Goal: Communication & Community: Answer question/provide support

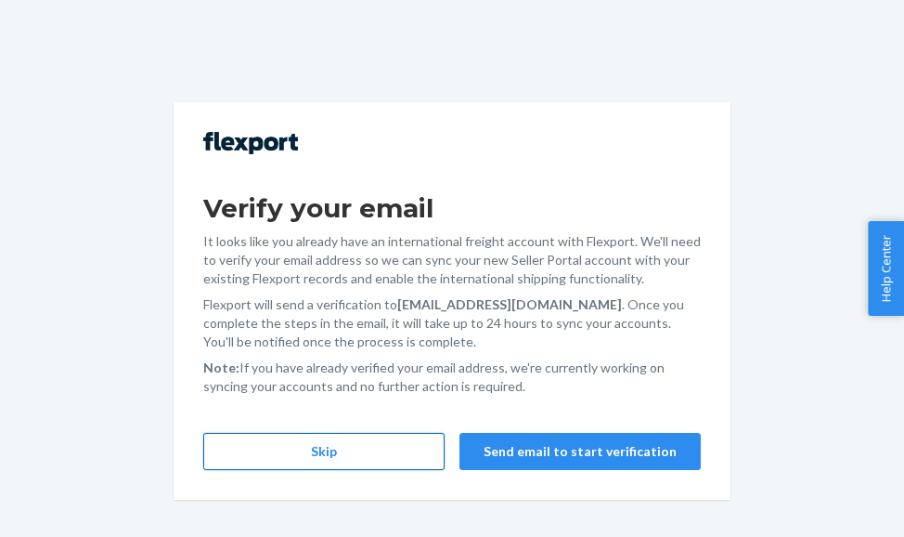
click at [322, 457] on button "Skip" at bounding box center [323, 451] width 241 height 37
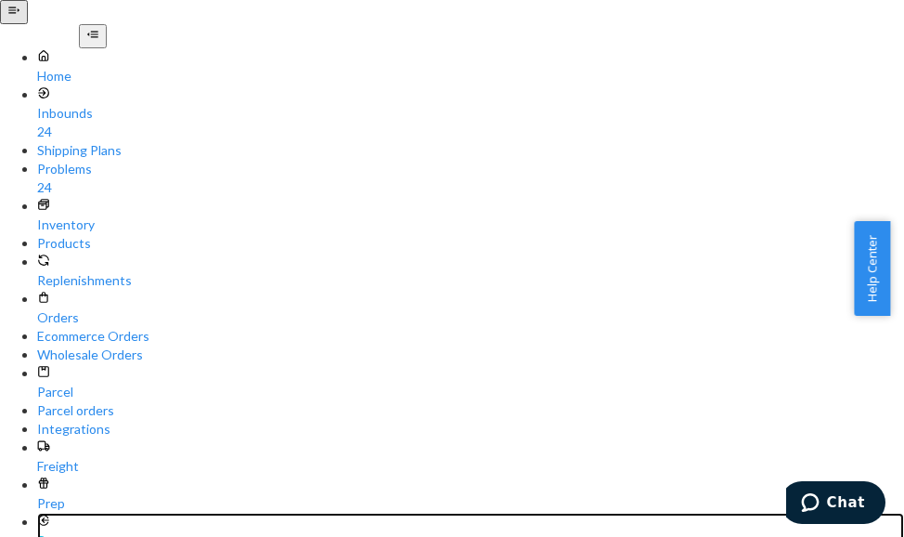
click at [98, 512] on div "Returns" at bounding box center [470, 530] width 867 height 37
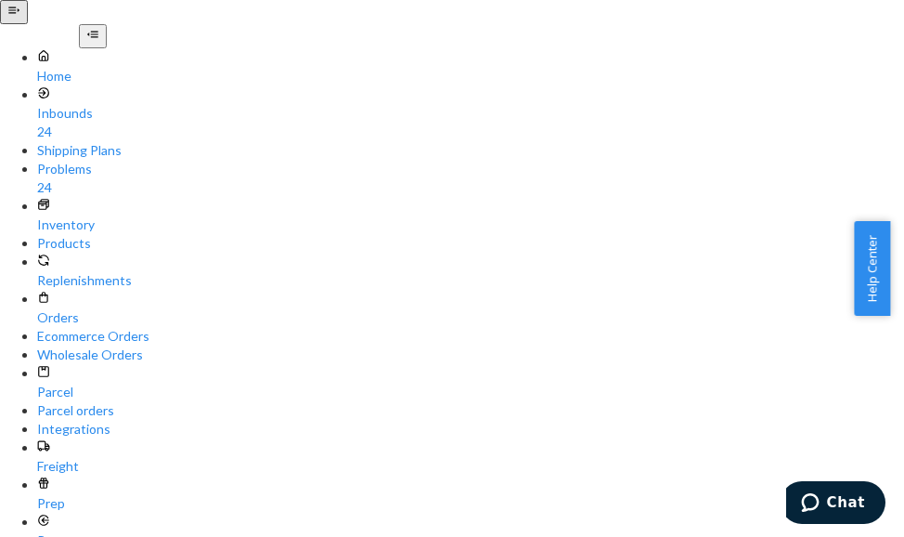
type input "[PERSON_NAME]"
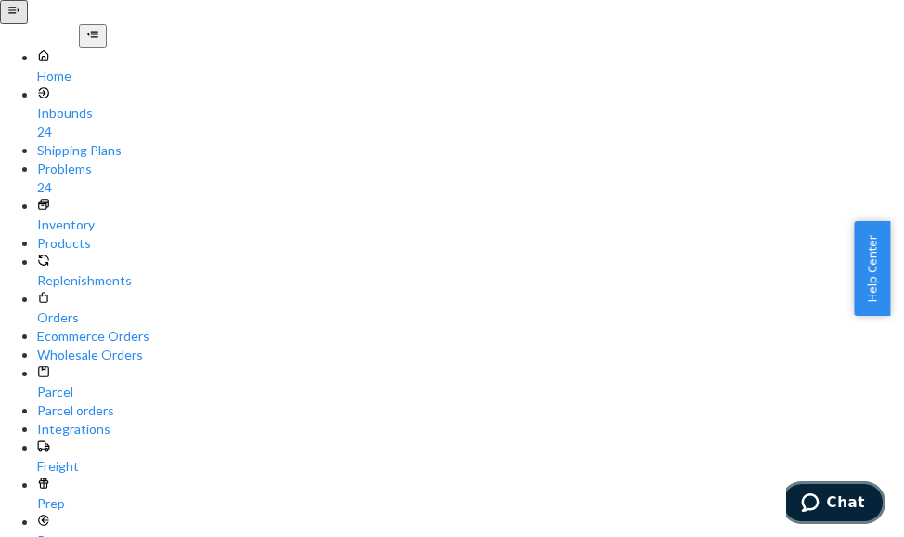
click at [823, 492] on button "Chat" at bounding box center [833, 502] width 105 height 43
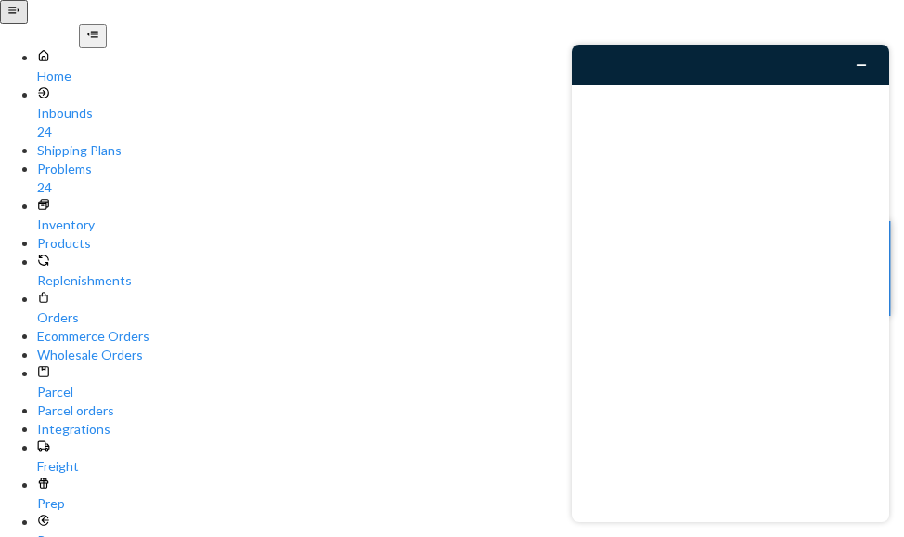
scroll to position [0, 0]
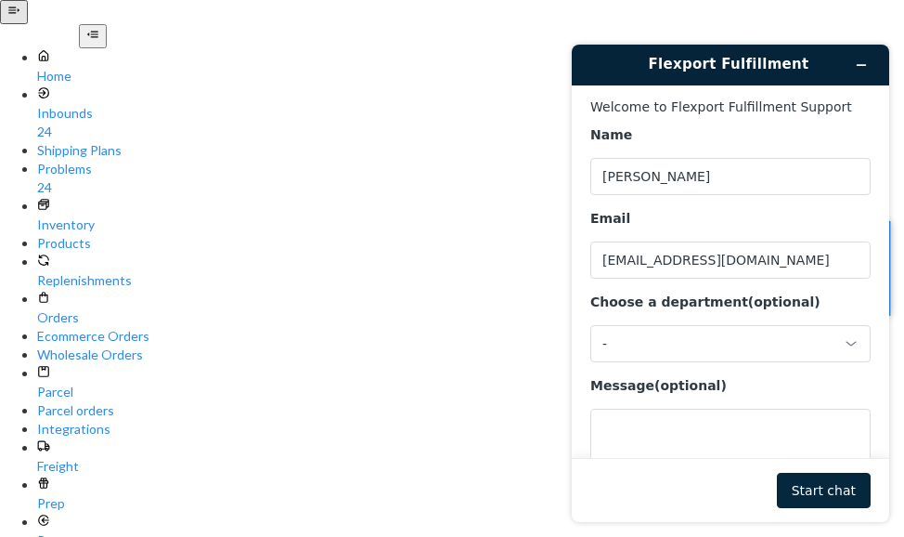
click at [826, 473] on button "Start chat" at bounding box center [824, 490] width 94 height 35
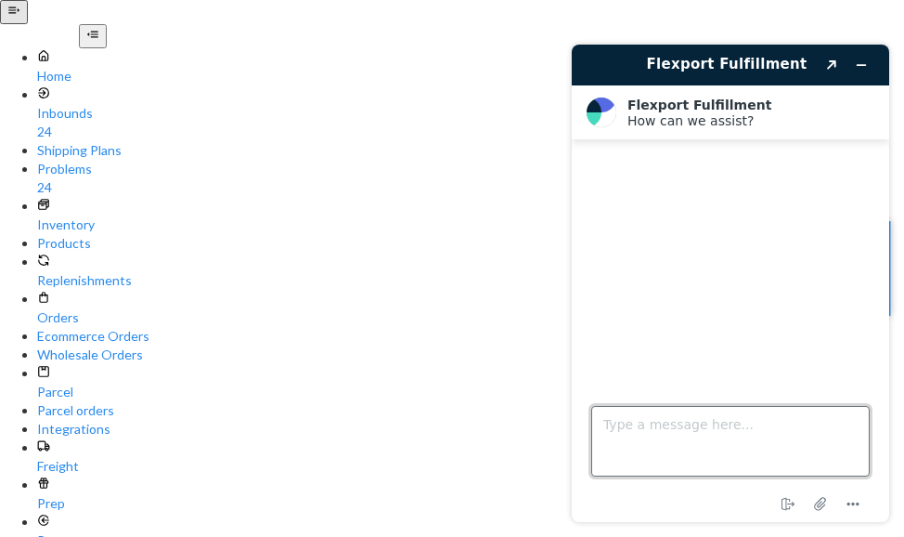
click at [634, 447] on textarea "Type a message here..." at bounding box center [730, 441] width 279 height 71
paste textarea "255233808 -Shipped via Jitsu kn42q3cznxyf 255233994 -Shipped via Jitsu t8y799s7…"
type textarea "255233808 -Shipped via Jitsu kn42q3cznxyf 255233994 -Shipped via Jitsu t8y799s7…"
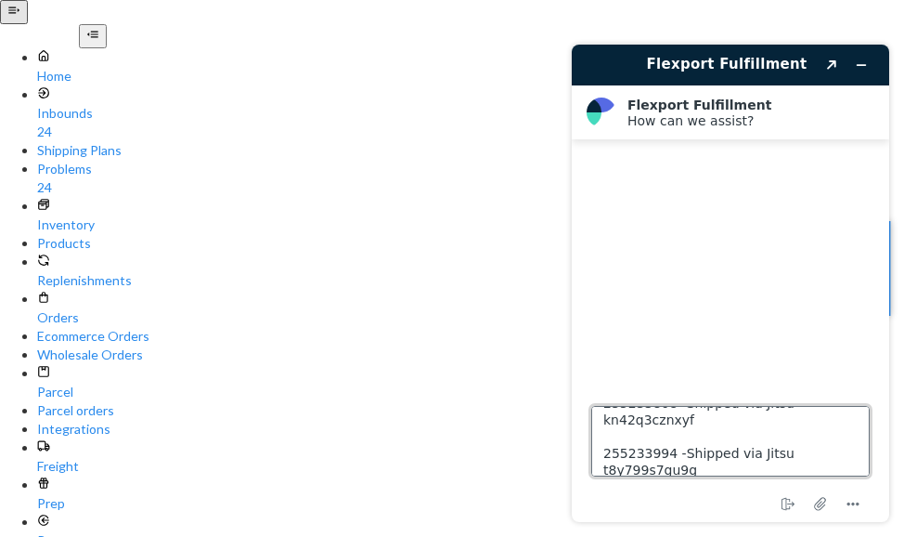
scroll to position [33, 0]
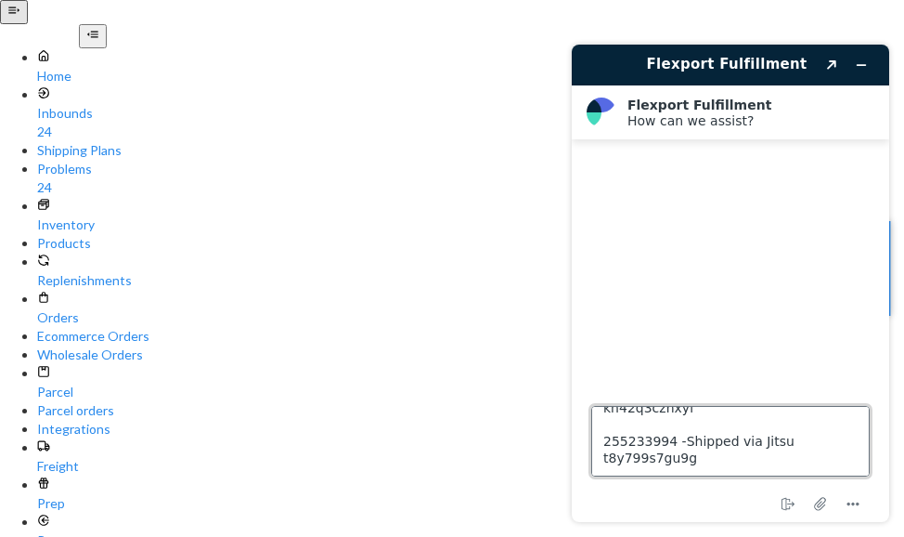
click at [746, 461] on textarea "255233808 -Shipped via Jitsu kn42q3cznxyf 255233994 -Shipped via Jitsu t8y799s7…" at bounding box center [730, 441] width 279 height 71
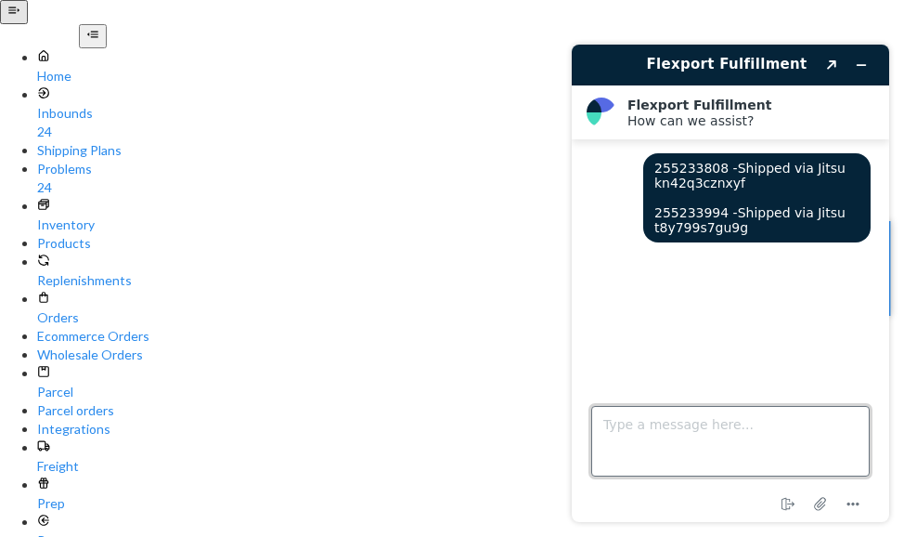
scroll to position [0, 0]
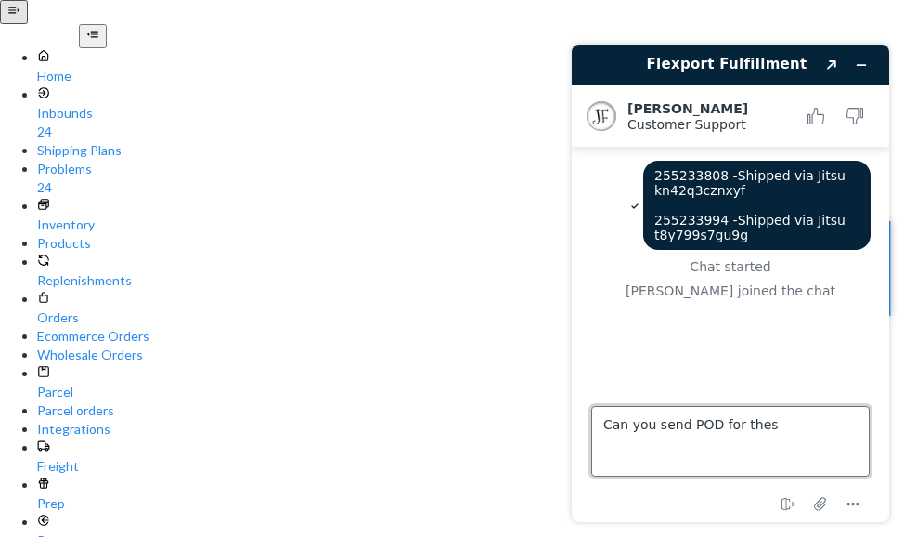
type textarea "Can you send POD for these"
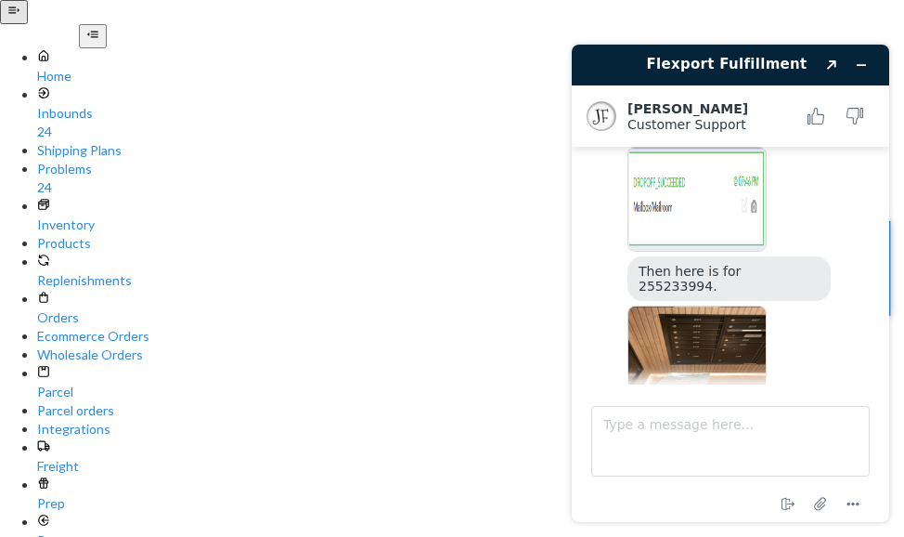
scroll to position [663, 0]
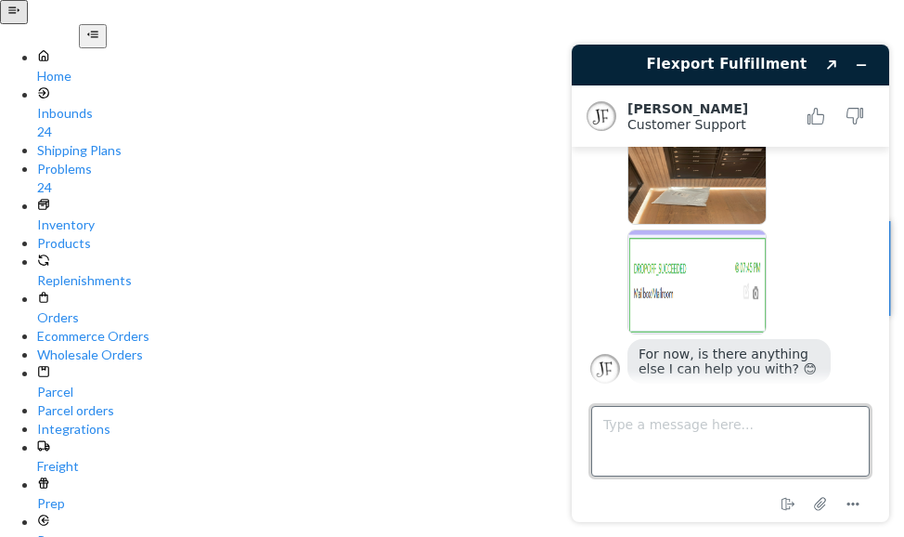
click at [707, 439] on textarea "Type a message here..." at bounding box center [730, 441] width 279 height 71
type textarea "none"
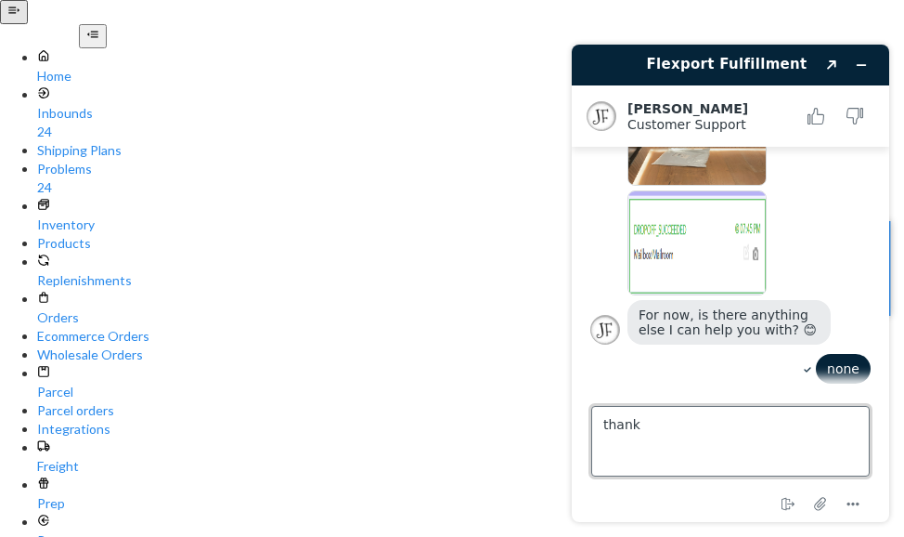
type textarea "thanks"
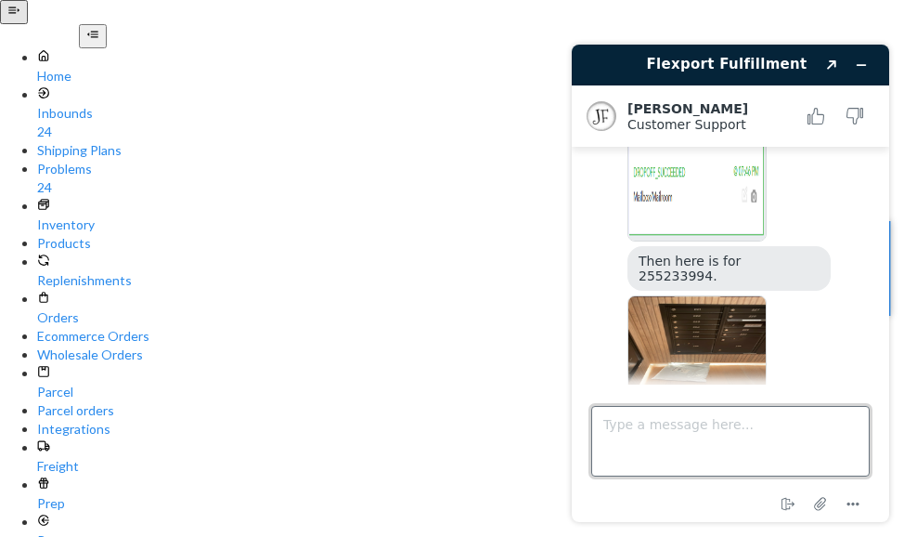
scroll to position [551, 0]
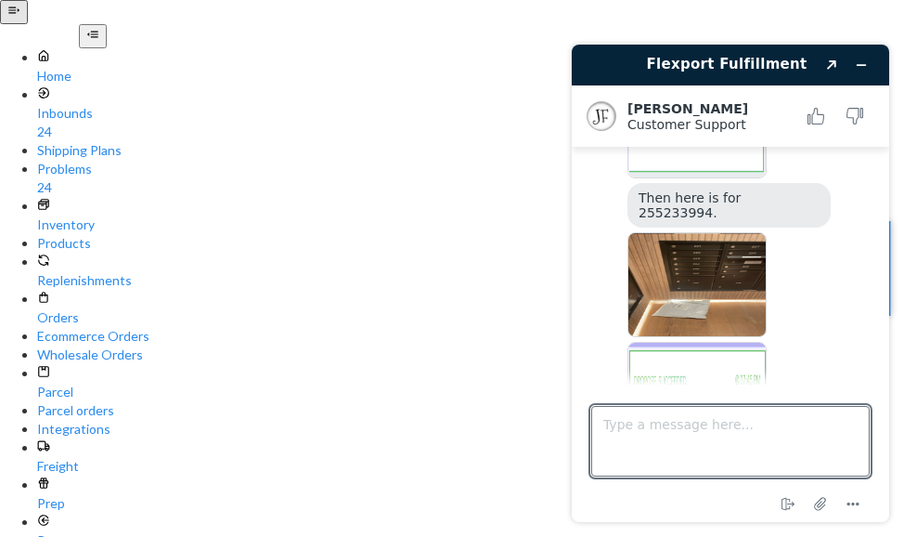
click at [719, 279] on img at bounding box center [697, 284] width 139 height 105
